Goal: Information Seeking & Learning: Learn about a topic

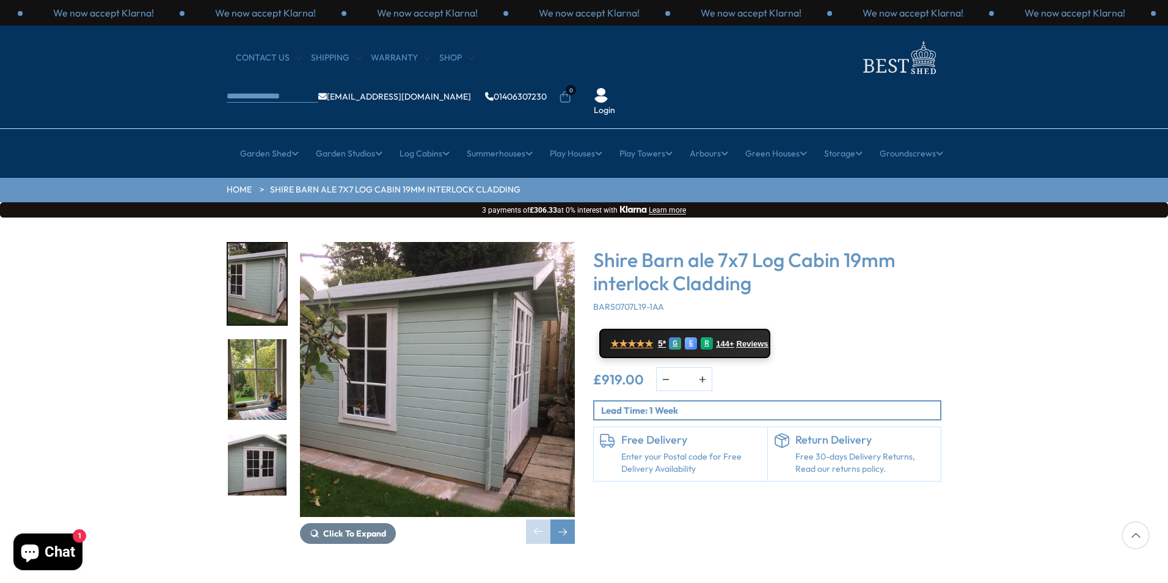
click at [265, 339] on img "2 / 11" at bounding box center [257, 379] width 59 height 81
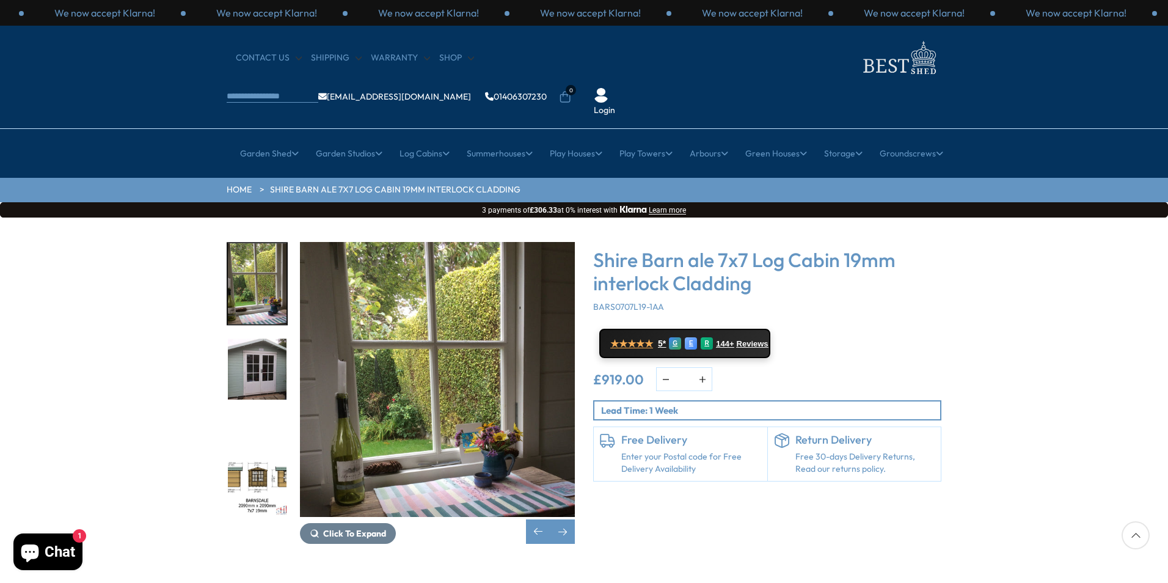
click at [251, 448] on img "4 / 11" at bounding box center [257, 475] width 59 height 81
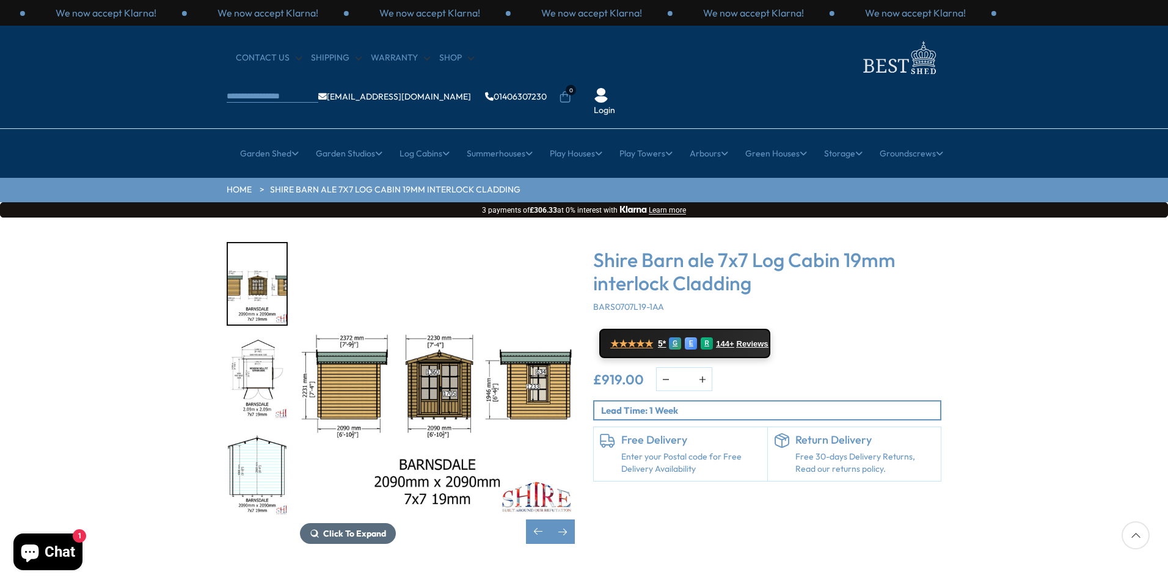
click at [363, 528] on span "Click To Expand" at bounding box center [354, 533] width 63 height 11
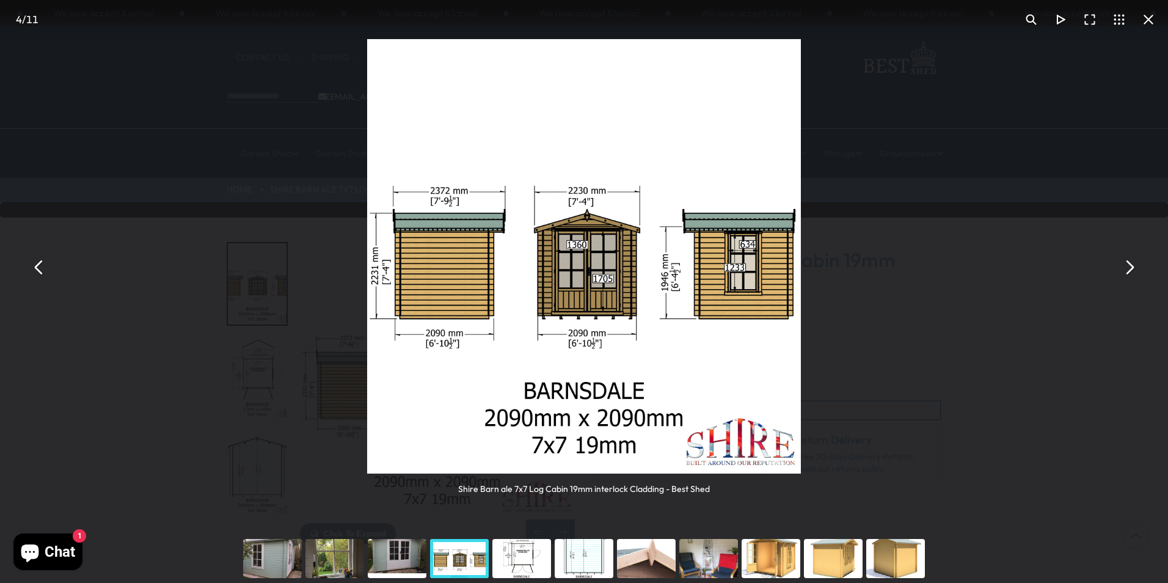
click at [35, 270] on button "You can close this modal content with the ESC key" at bounding box center [38, 266] width 29 height 29
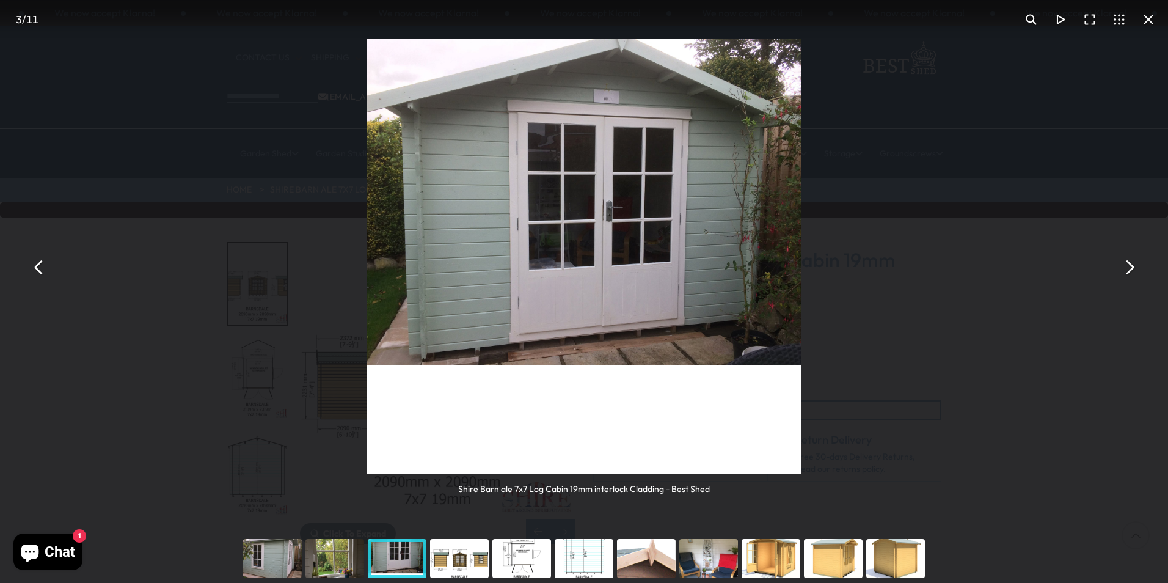
click at [35, 270] on button "You can close this modal content with the ESC key" at bounding box center [38, 266] width 29 height 29
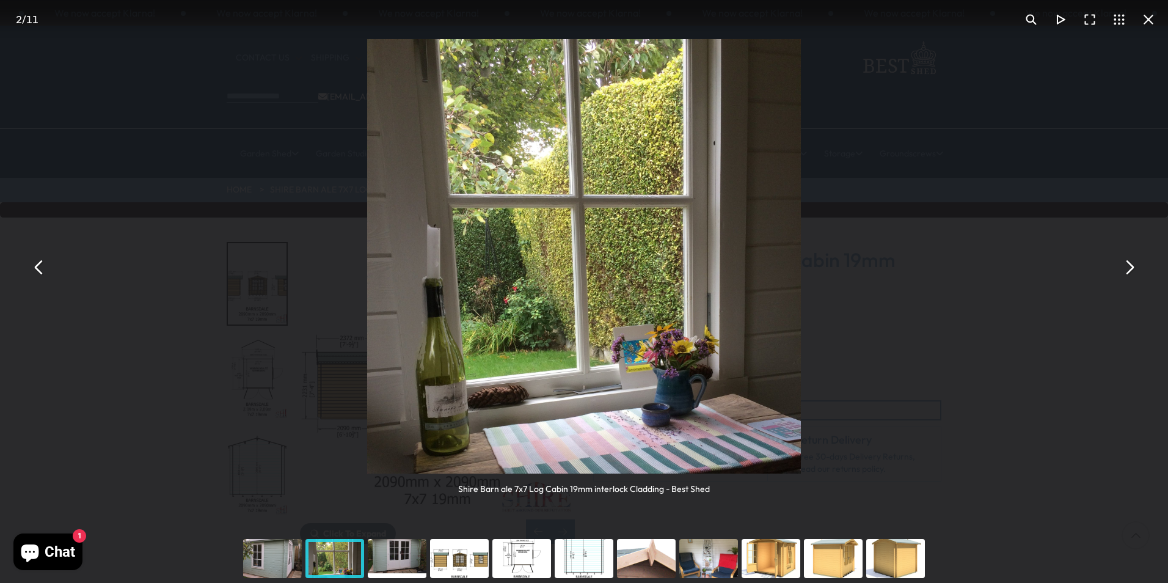
click at [39, 268] on button "You can close this modal content with the ESC key" at bounding box center [38, 266] width 29 height 29
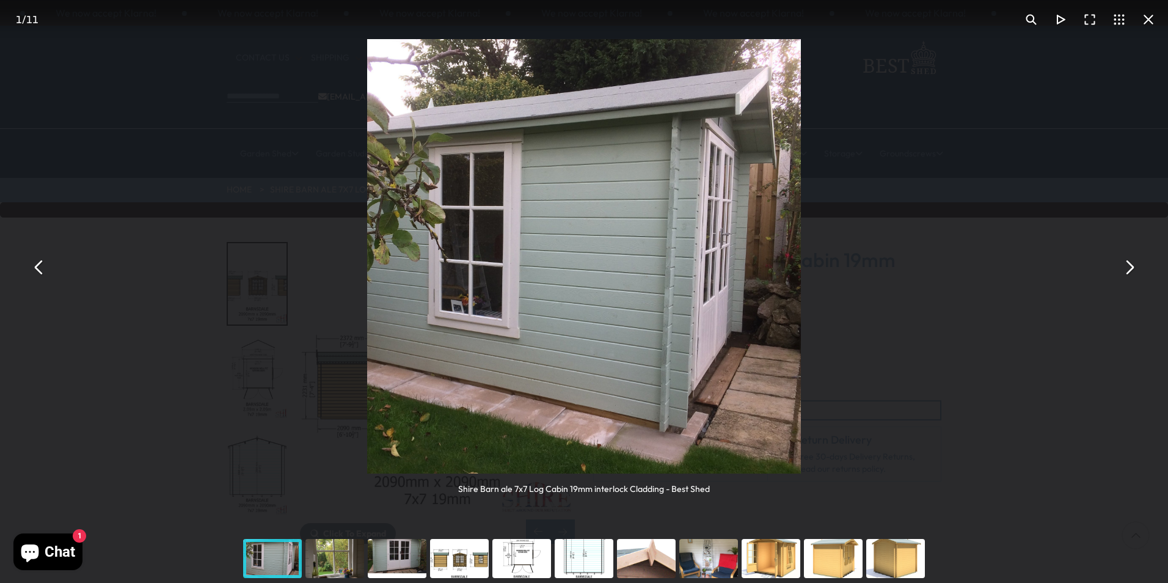
click at [39, 270] on button "You can close this modal content with the ESC key" at bounding box center [38, 266] width 29 height 29
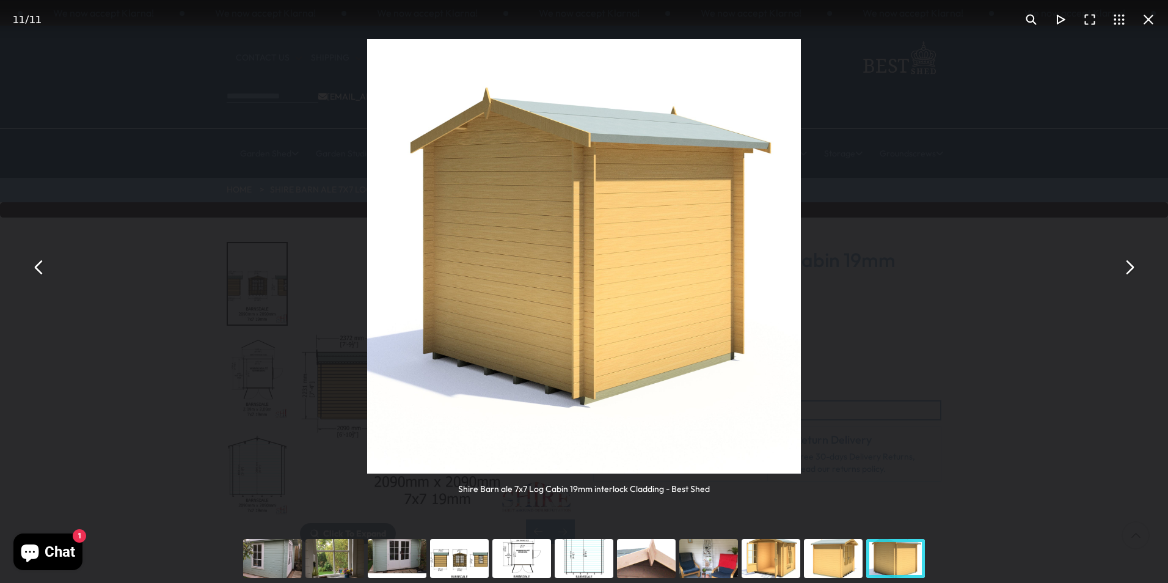
click at [1134, 268] on button "You can close this modal content with the ESC key" at bounding box center [1129, 266] width 29 height 29
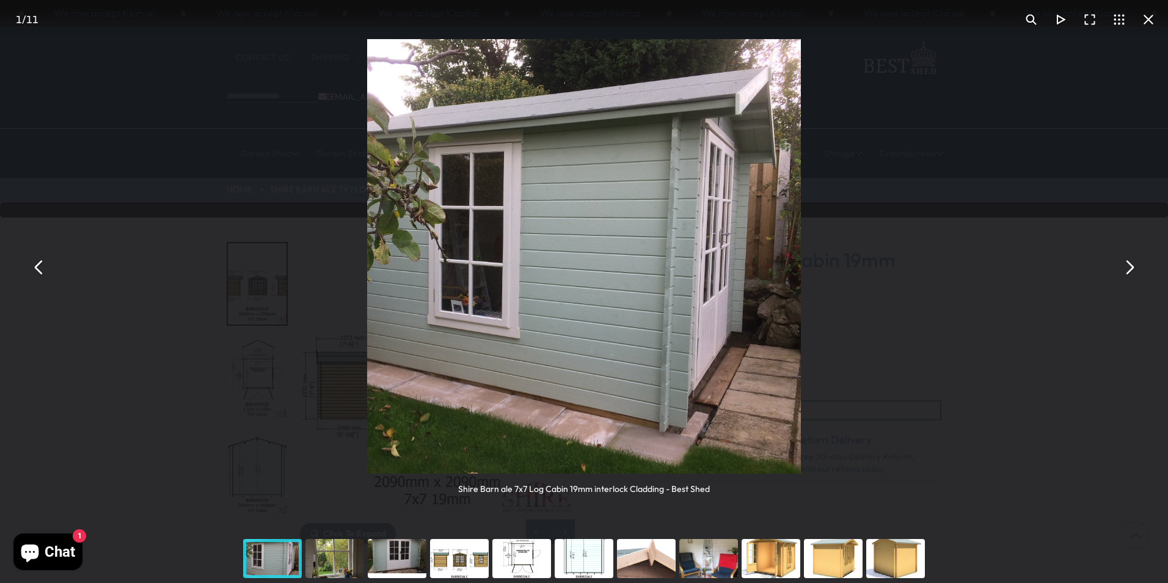
click at [1134, 268] on button "You can close this modal content with the ESC key" at bounding box center [1129, 266] width 29 height 29
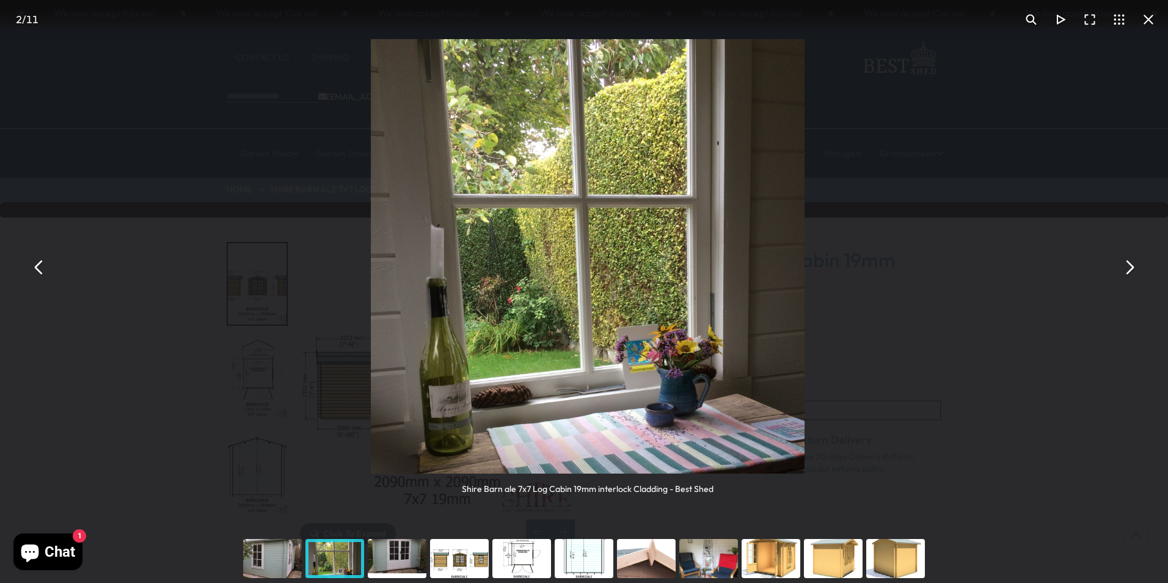
click at [1134, 268] on button "You can close this modal content with the ESC key" at bounding box center [1129, 266] width 29 height 29
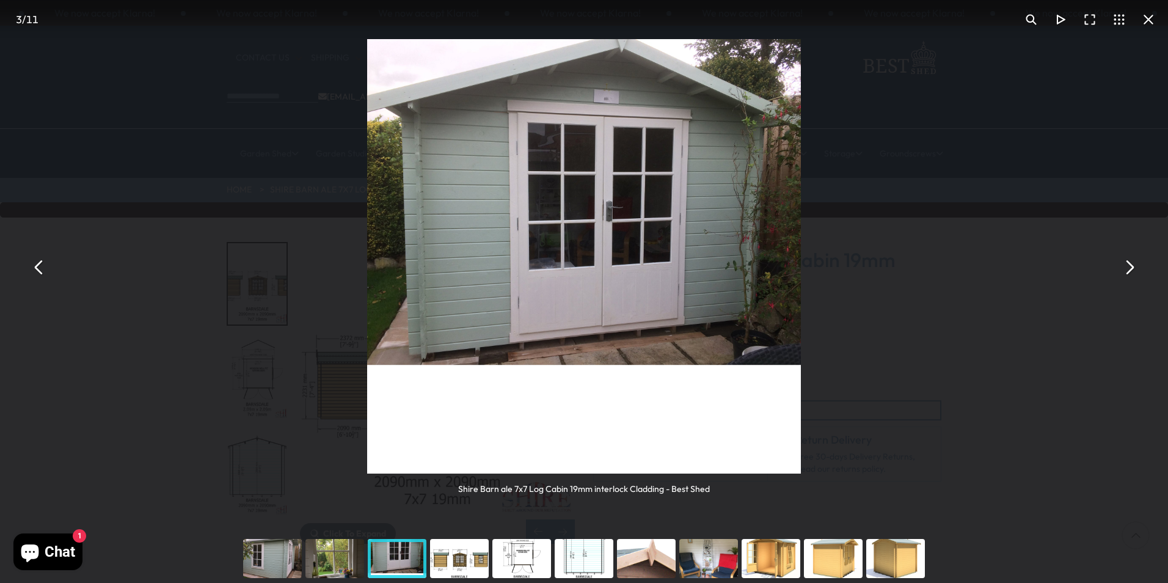
click at [1134, 268] on button "You can close this modal content with the ESC key" at bounding box center [1129, 266] width 29 height 29
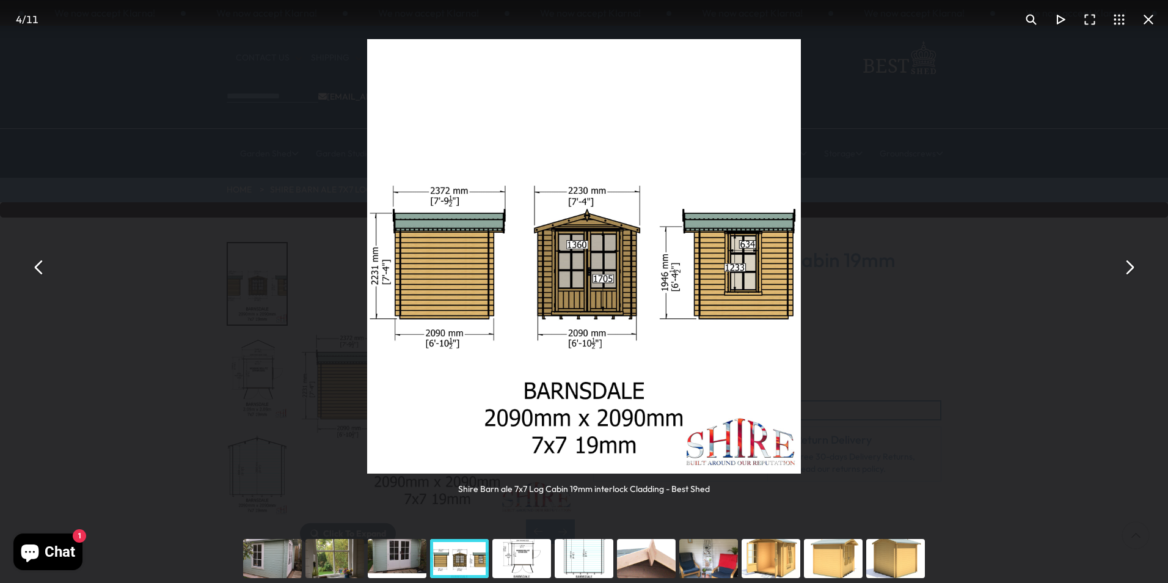
click at [1129, 268] on button "You can close this modal content with the ESC key" at bounding box center [1129, 266] width 29 height 29
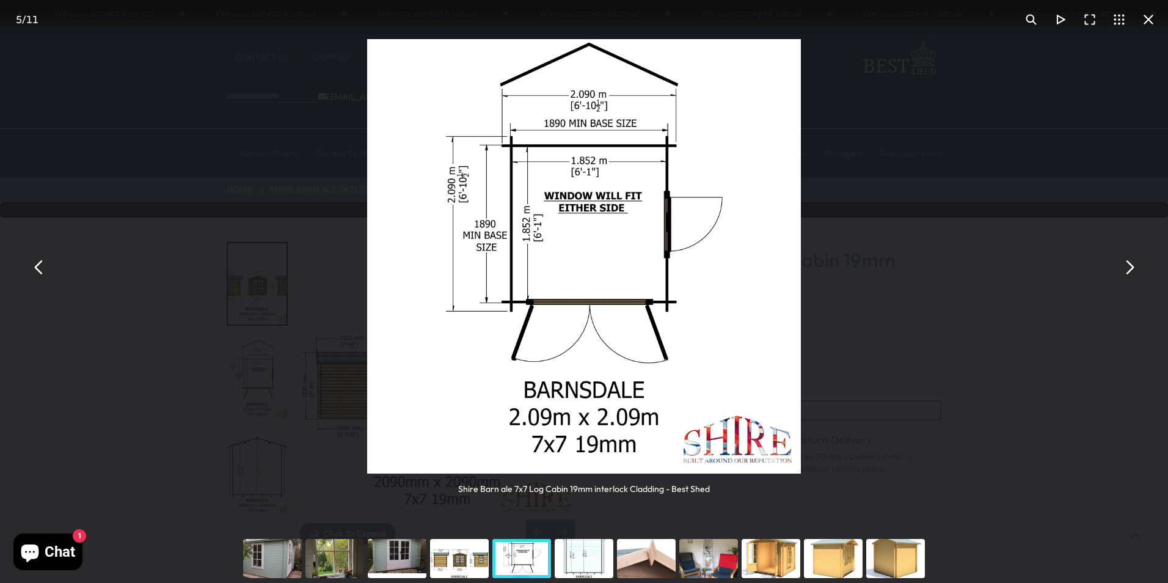
drag, startPoint x: 1129, startPoint y: 268, endPoint x: 1140, endPoint y: 275, distance: 12.9
click at [1140, 275] on button "You can close this modal content with the ESC key" at bounding box center [1129, 266] width 29 height 29
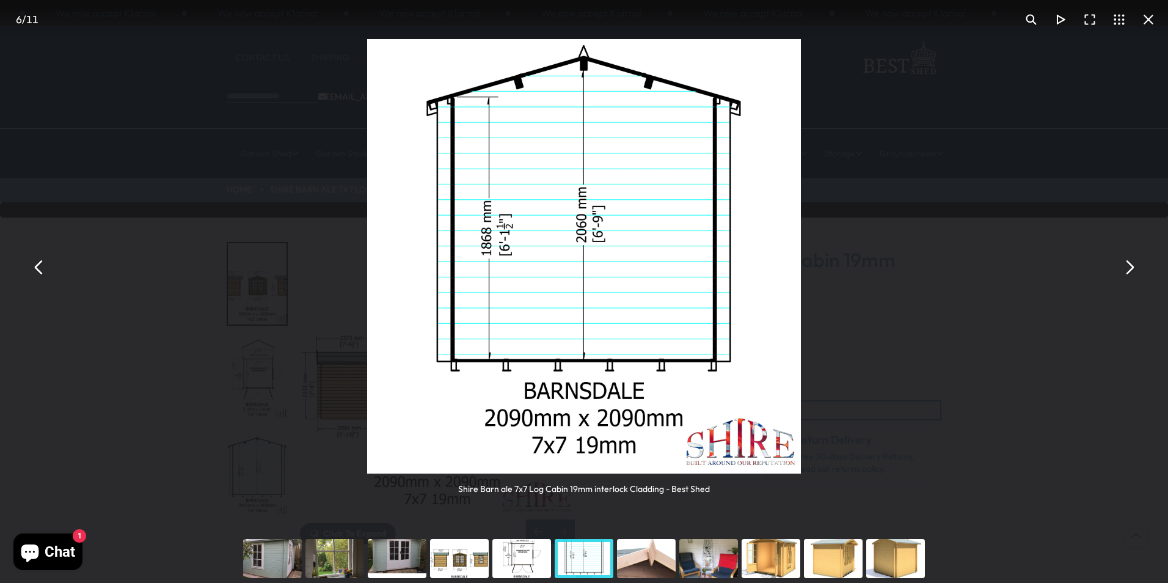
click at [1132, 267] on button "You can close this modal content with the ESC key" at bounding box center [1129, 266] width 29 height 29
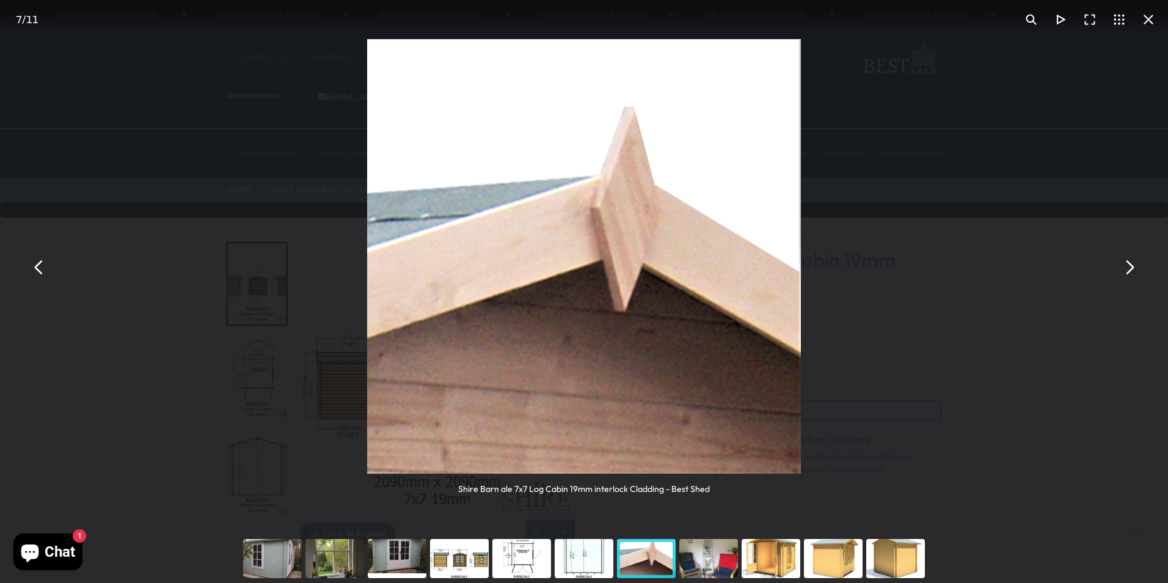
click at [1146, 17] on button "You can close this modal content with the ESC key" at bounding box center [1148, 19] width 29 height 29
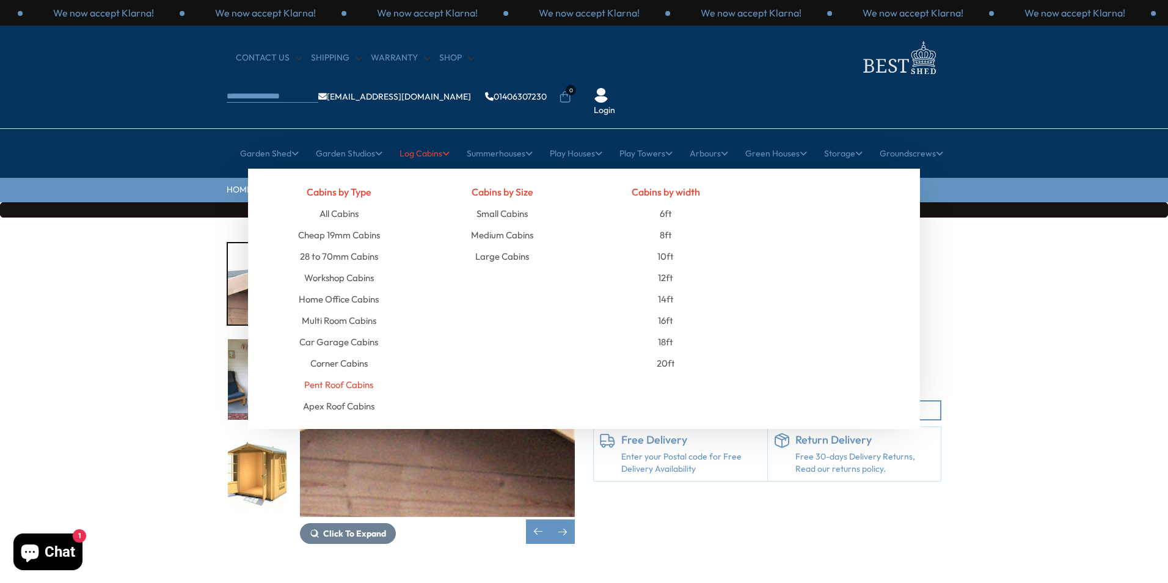
click at [333, 374] on link "Pent Roof Cabins" at bounding box center [338, 384] width 69 height 21
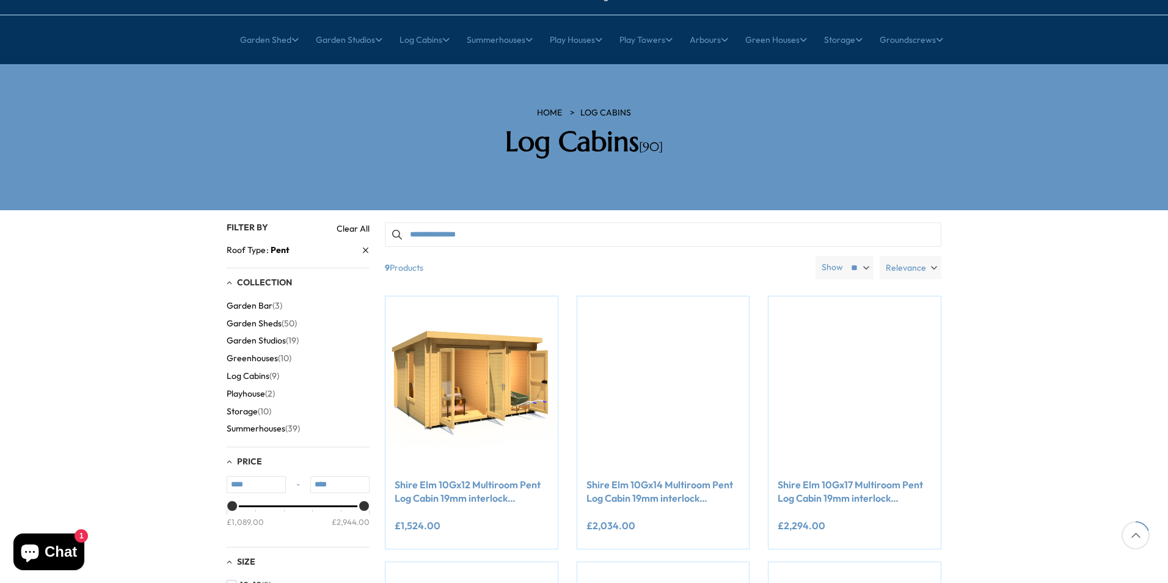
scroll to position [61, 0]
